Goal: Navigation & Orientation: Find specific page/section

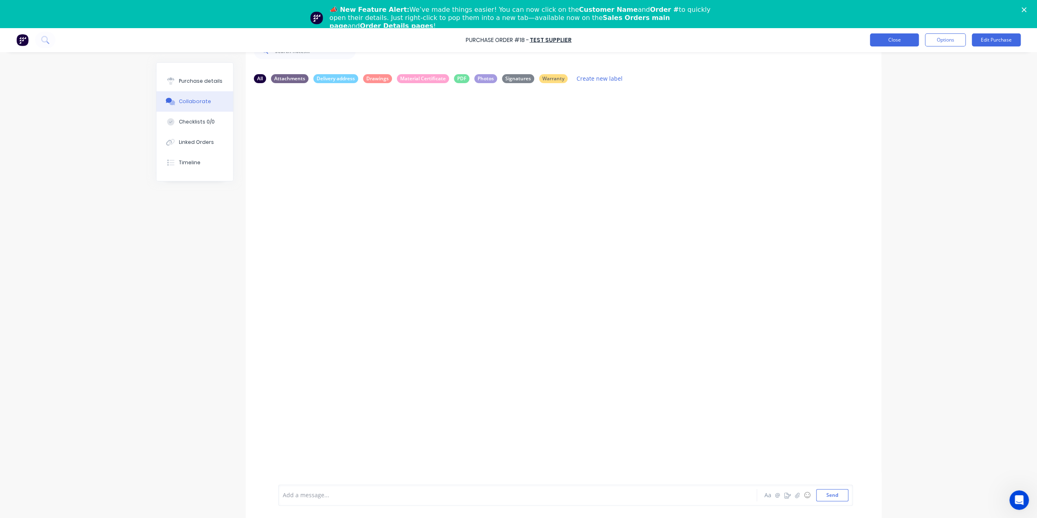
scroll to position [20, 0]
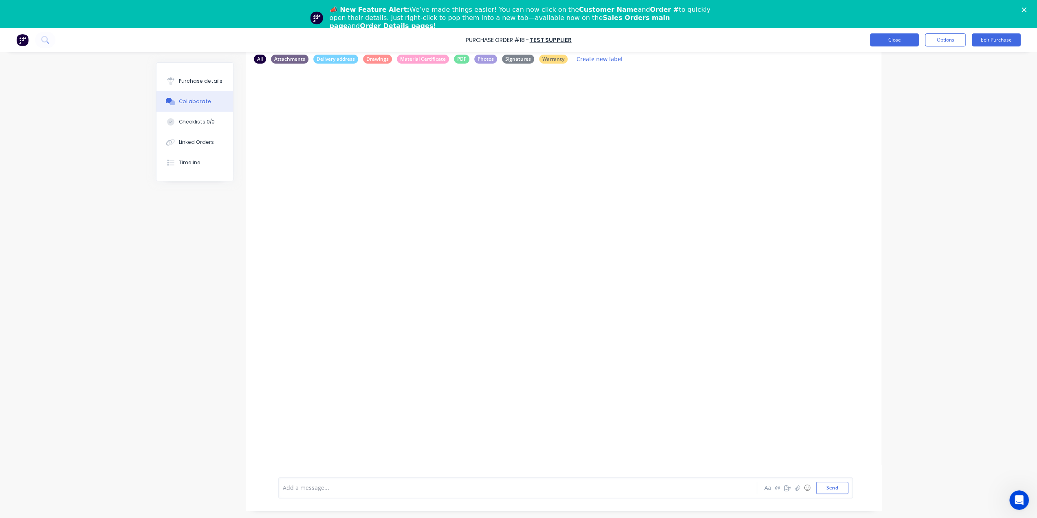
click at [897, 44] on button "Close" at bounding box center [894, 39] width 49 height 13
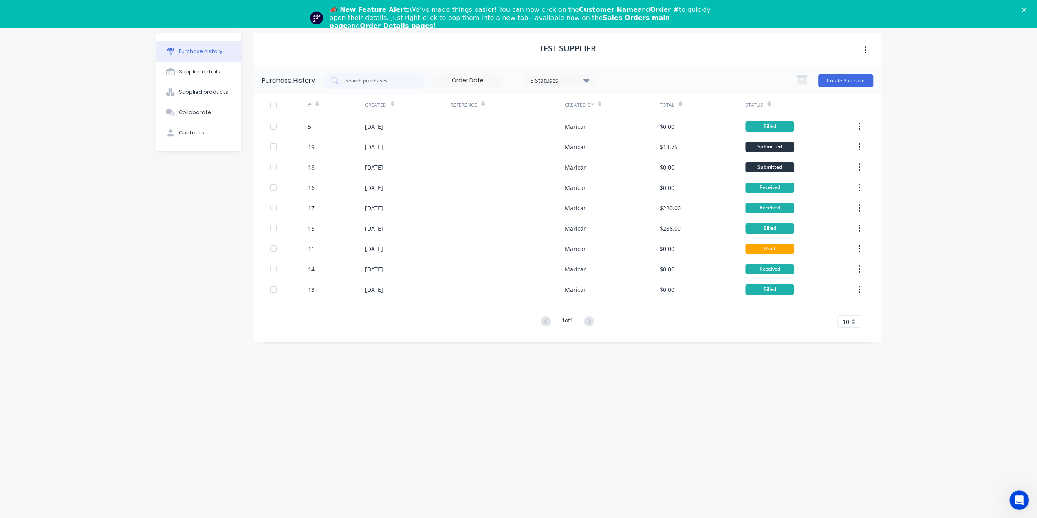
click at [1027, 9] on polygon "Close" at bounding box center [1024, 9] width 5 height 5
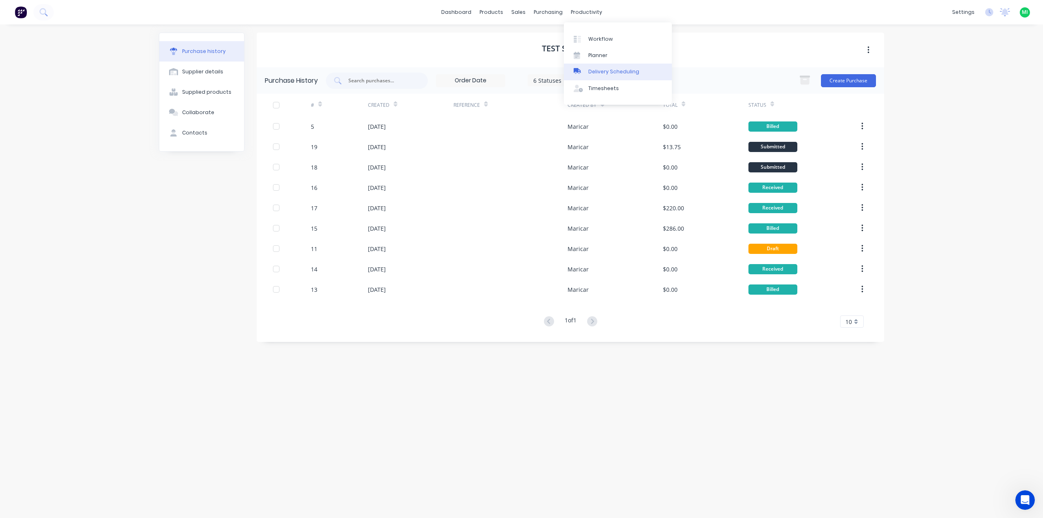
click at [590, 78] on link "Delivery Scheduling" at bounding box center [618, 72] width 108 height 16
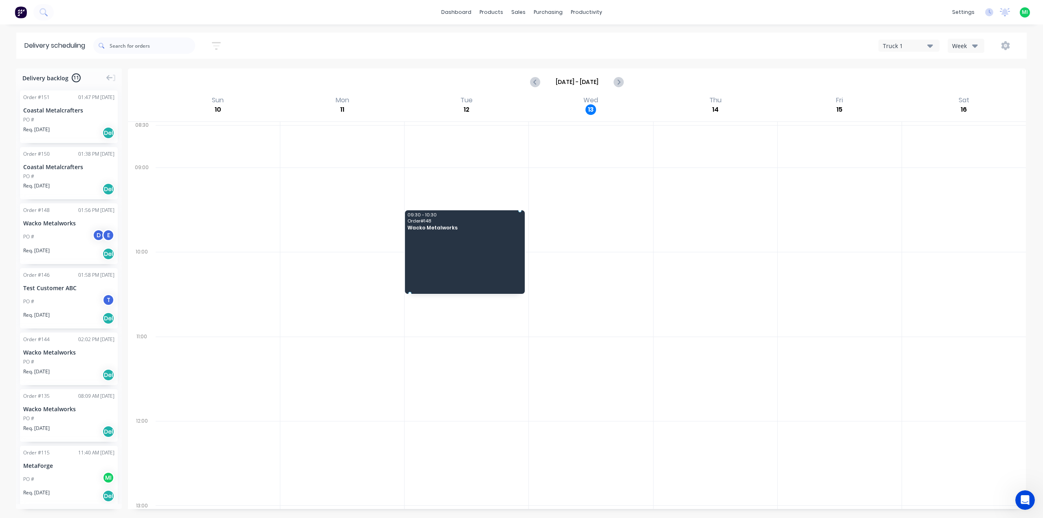
drag, startPoint x: 64, startPoint y: 245, endPoint x: 236, endPoint y: 247, distance: 172.0
click at [445, 242] on div "09:30 - 10:30 Order # 148 Wacko Metalworks" at bounding box center [465, 252] width 120 height 84
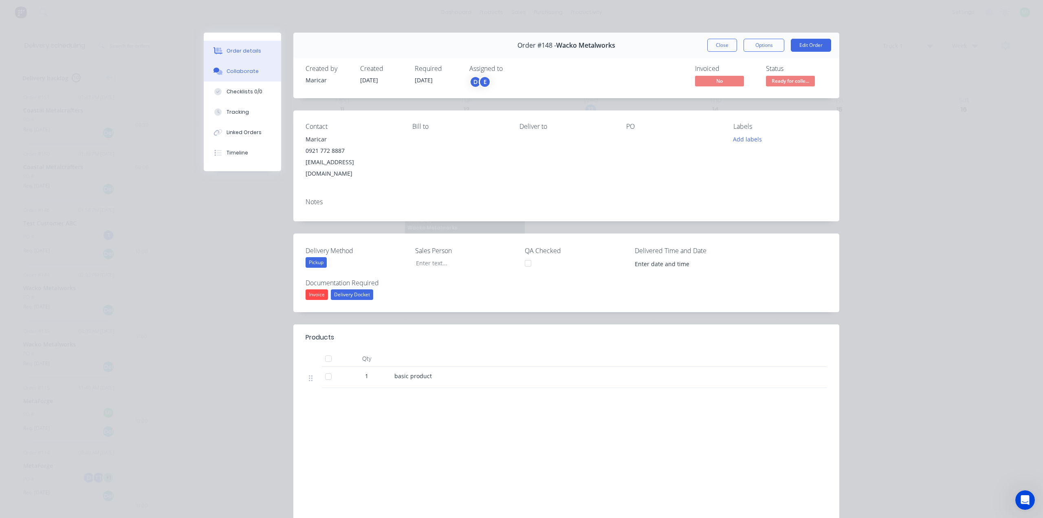
click at [240, 70] on div "Collaborate" at bounding box center [243, 71] width 32 height 7
